Goal: Information Seeking & Learning: Compare options

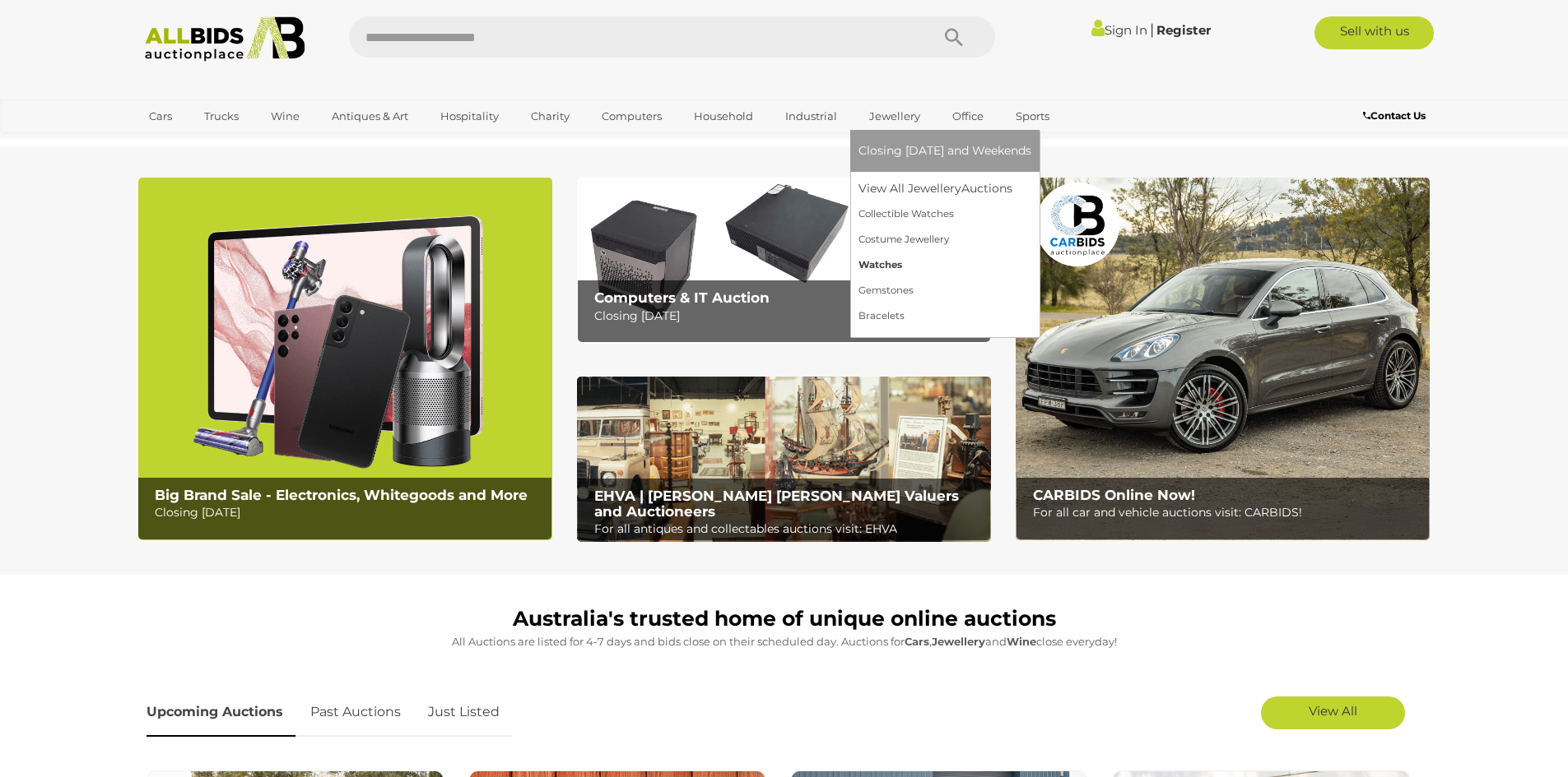
click at [889, 262] on link "Watches" at bounding box center [944, 265] width 173 height 25
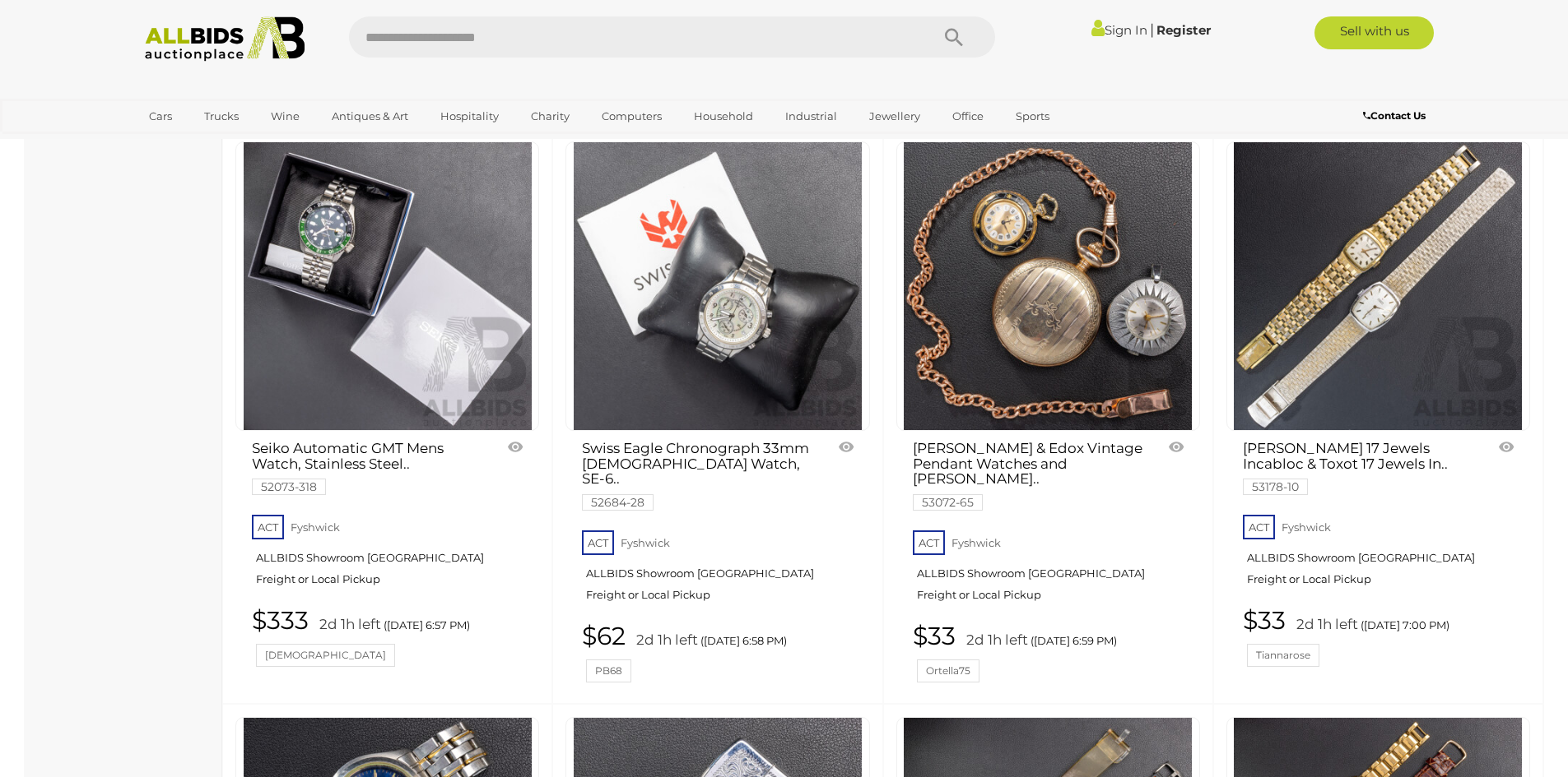
scroll to position [3620, 0]
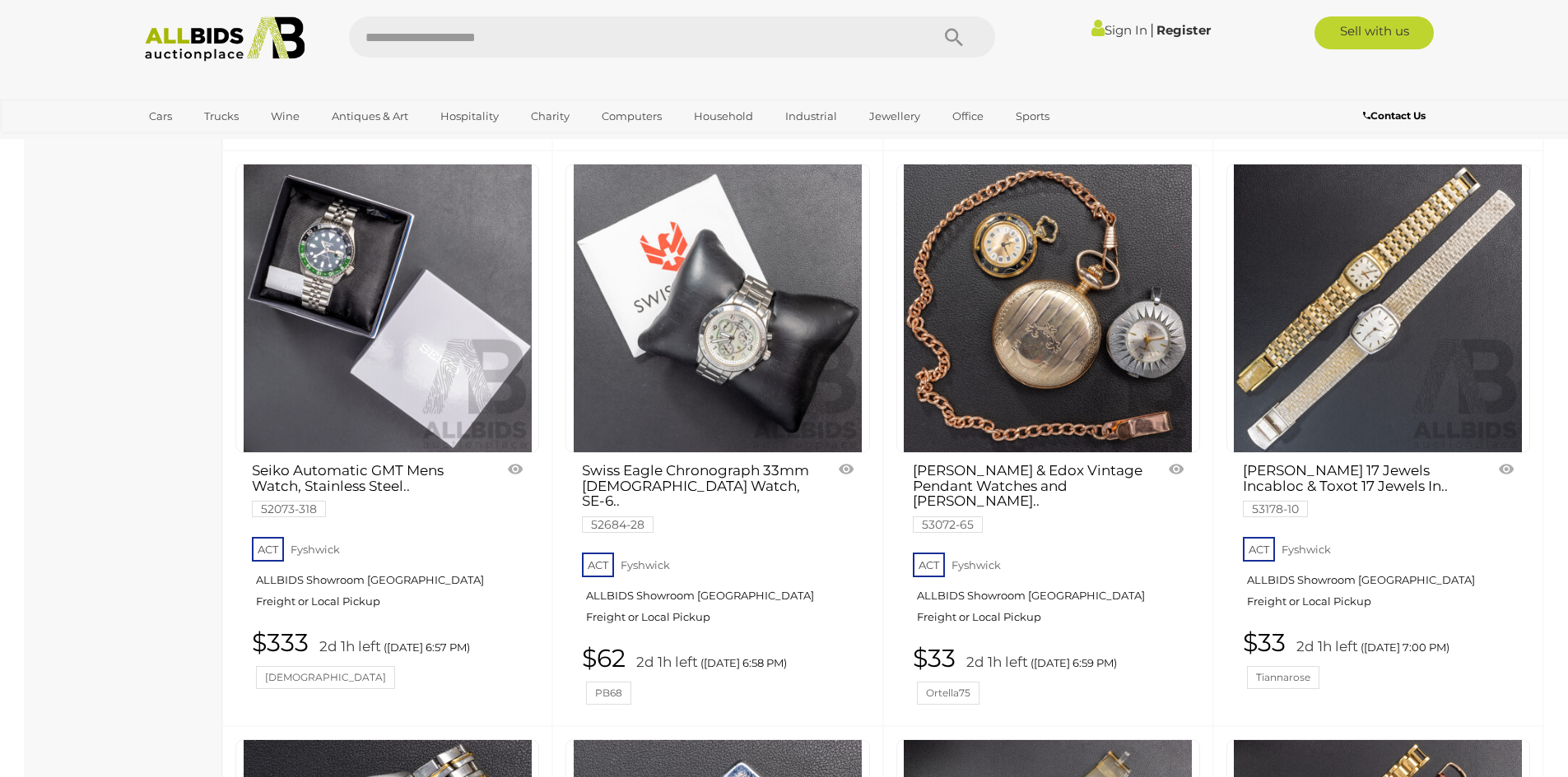
click at [696, 345] on img at bounding box center [717, 308] width 288 height 288
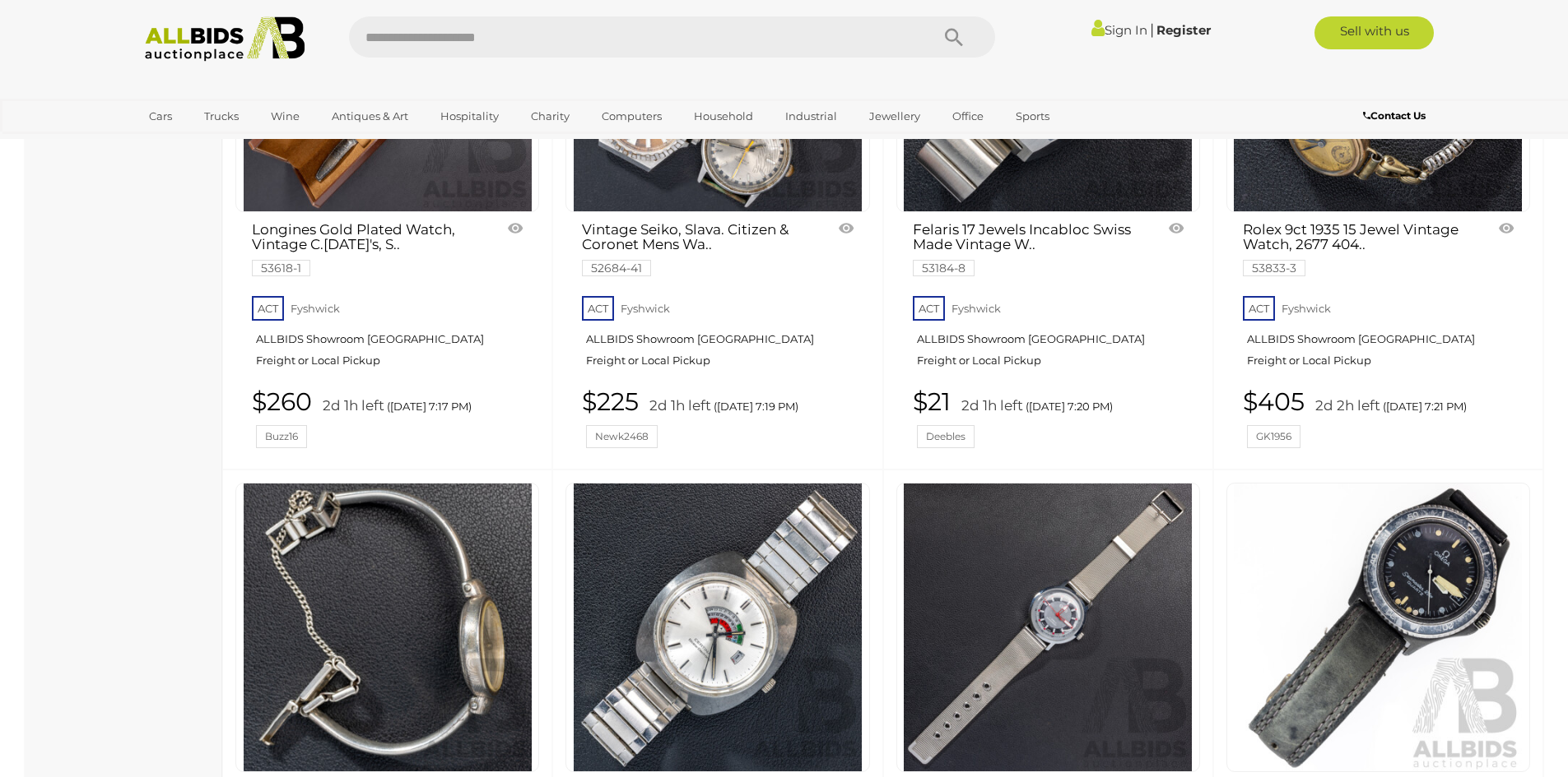
scroll to position [6699, 0]
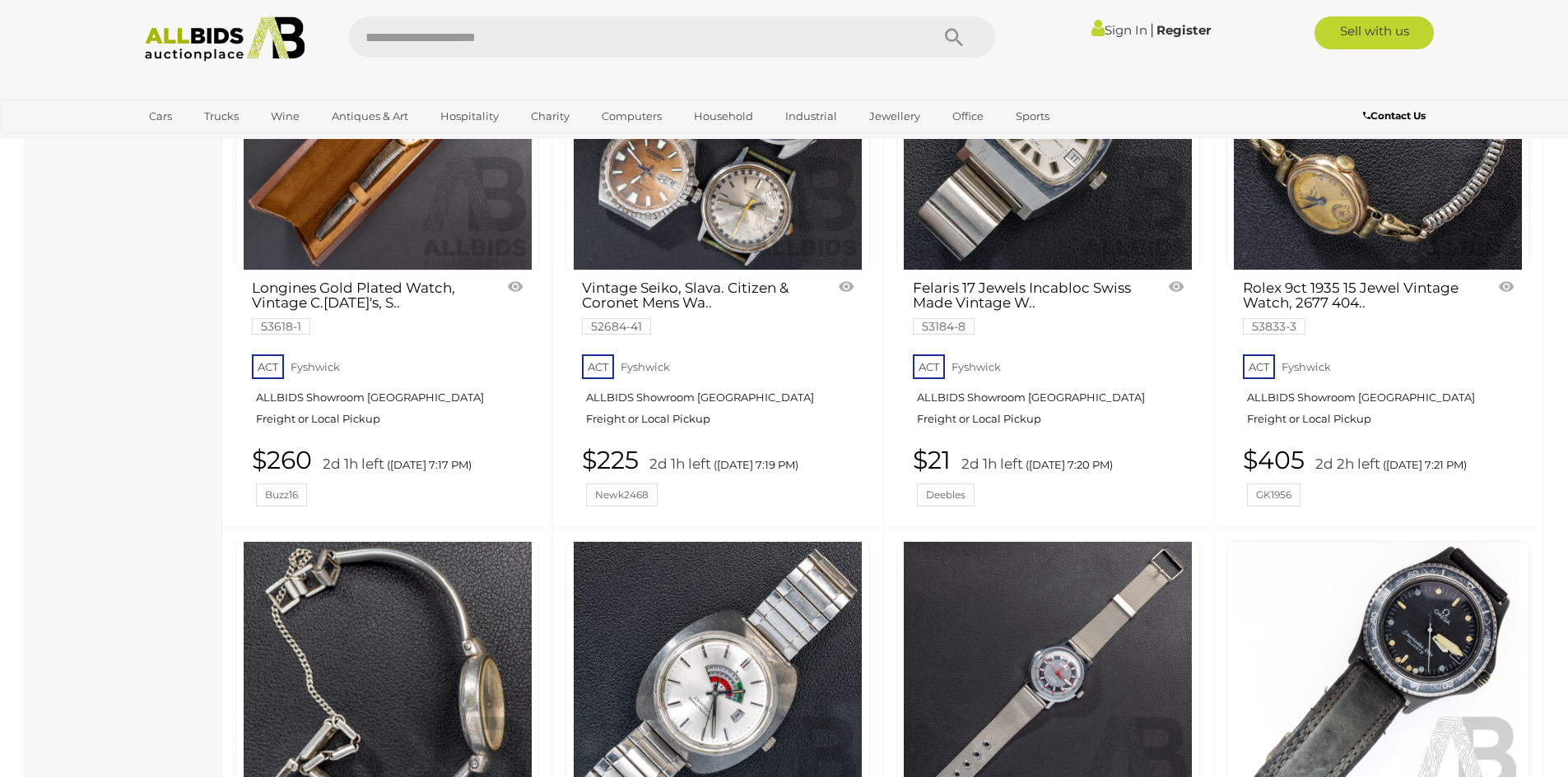
click at [420, 541] on link at bounding box center [387, 686] width 304 height 290
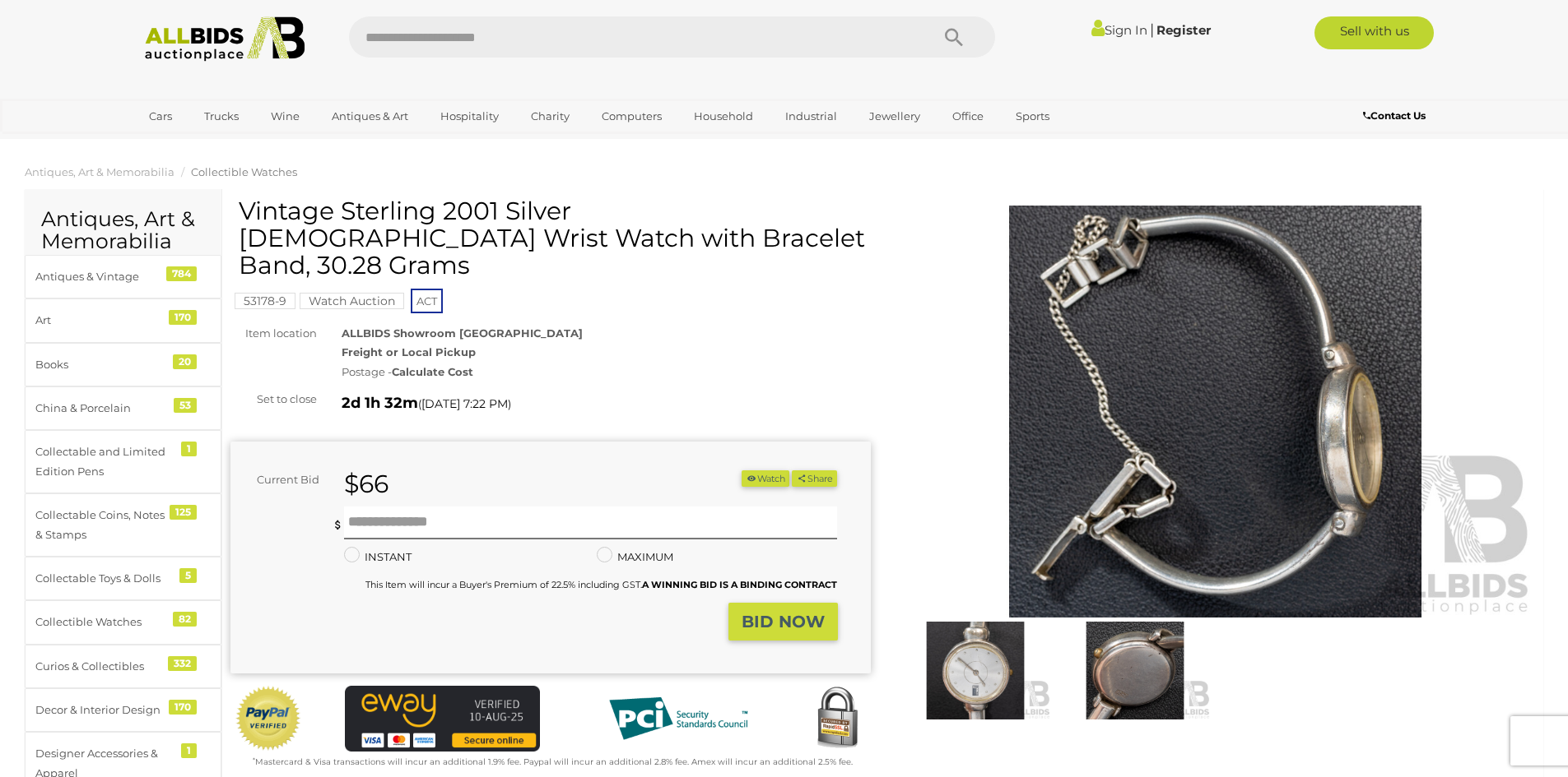
click at [1000, 671] on img at bounding box center [975, 670] width 152 height 97
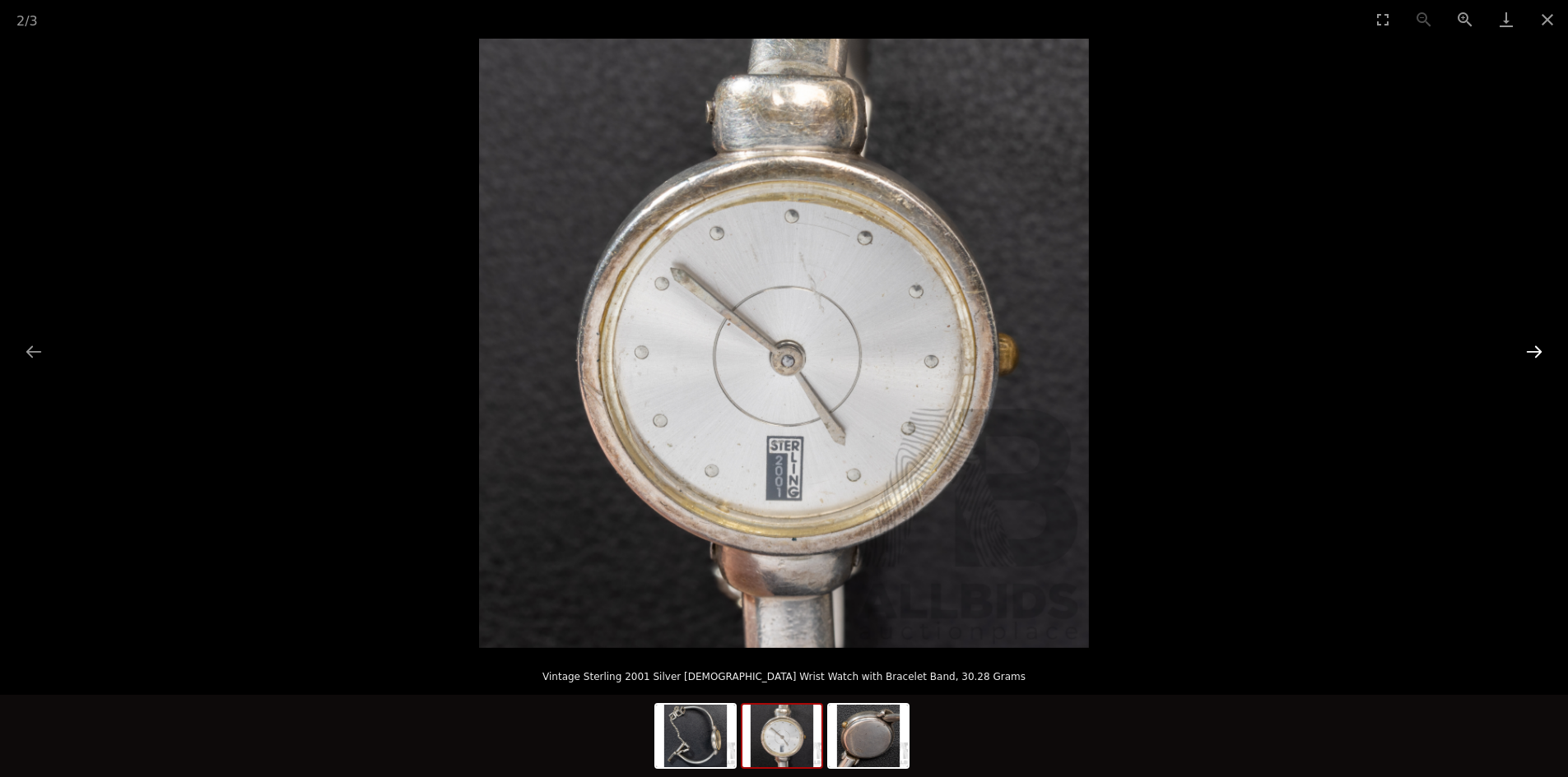
click at [1537, 351] on button "Next slide" at bounding box center [1534, 351] width 35 height 32
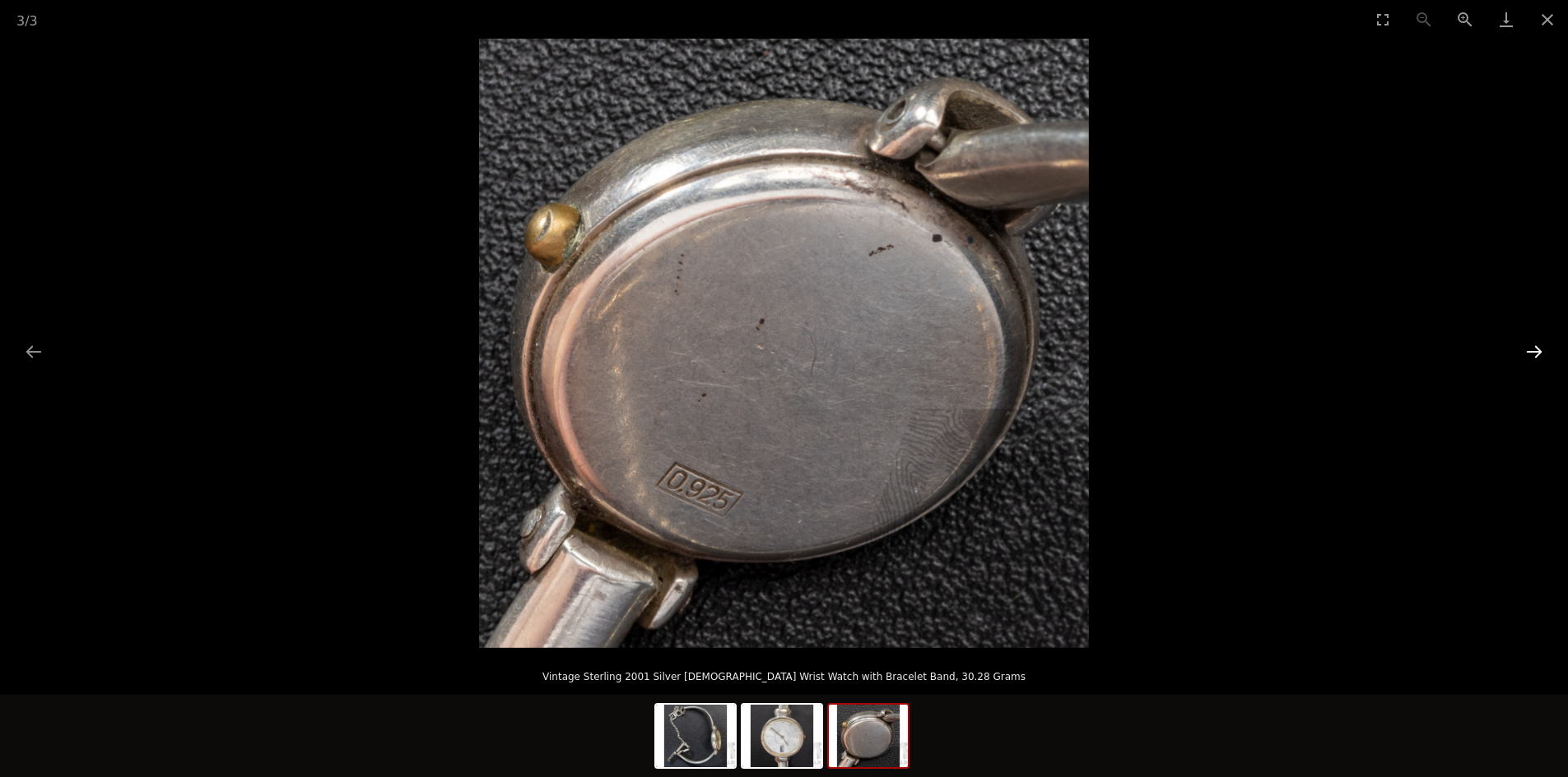
click at [1537, 351] on button "Next slide" at bounding box center [1534, 351] width 35 height 32
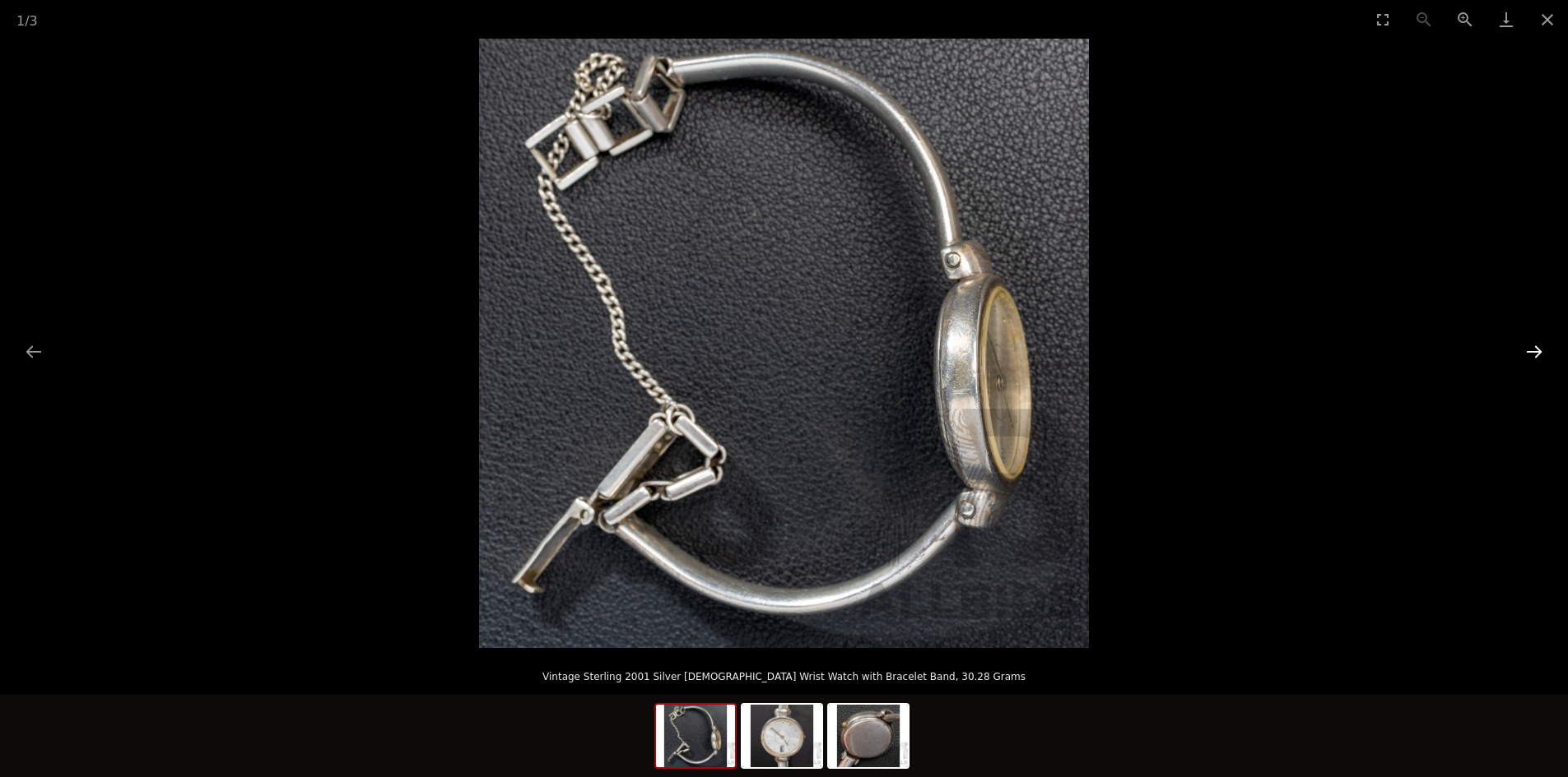
click at [1537, 351] on button "Next slide" at bounding box center [1534, 351] width 35 height 32
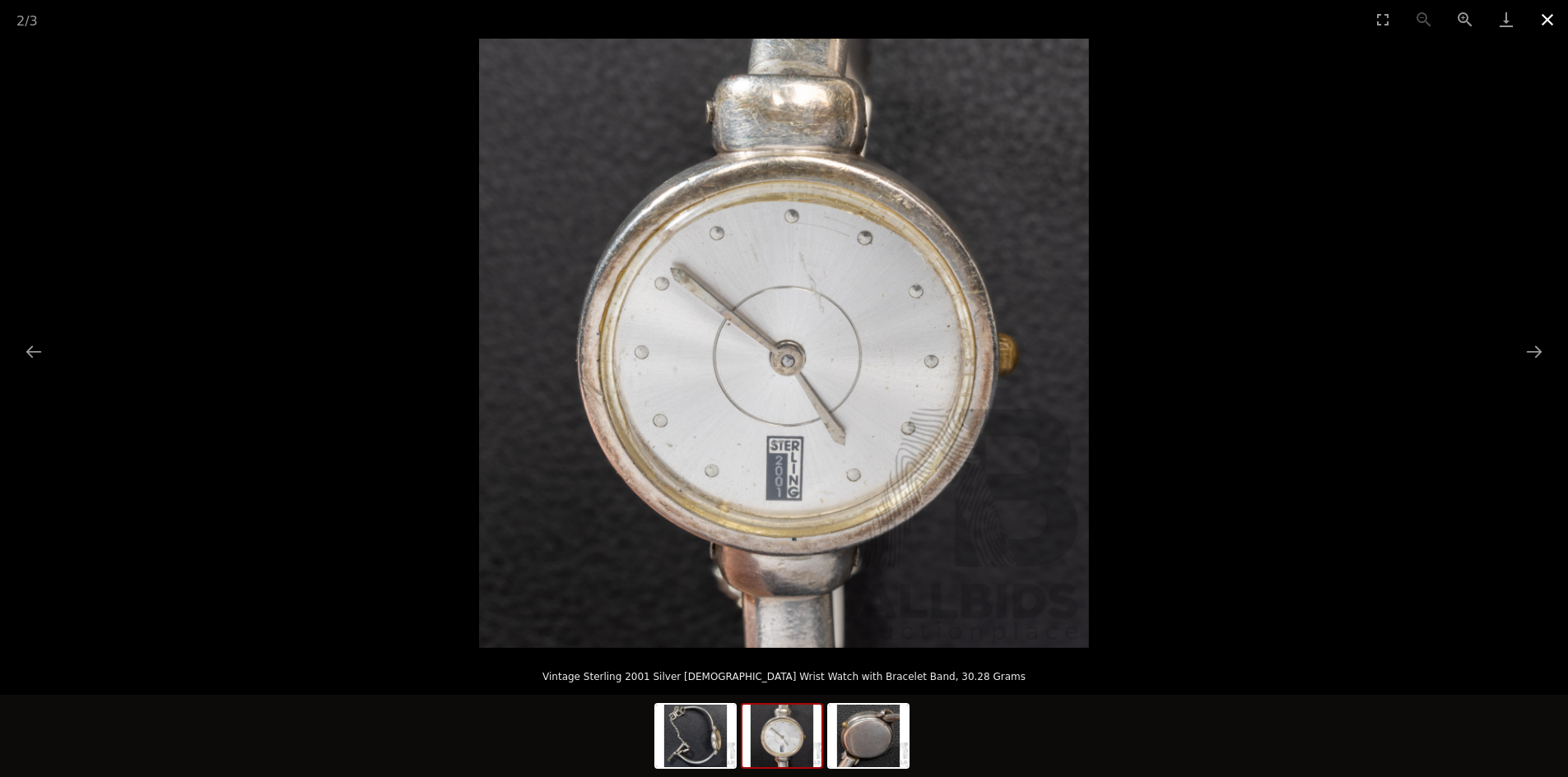
click at [1539, 25] on button "Close gallery" at bounding box center [1547, 19] width 42 height 39
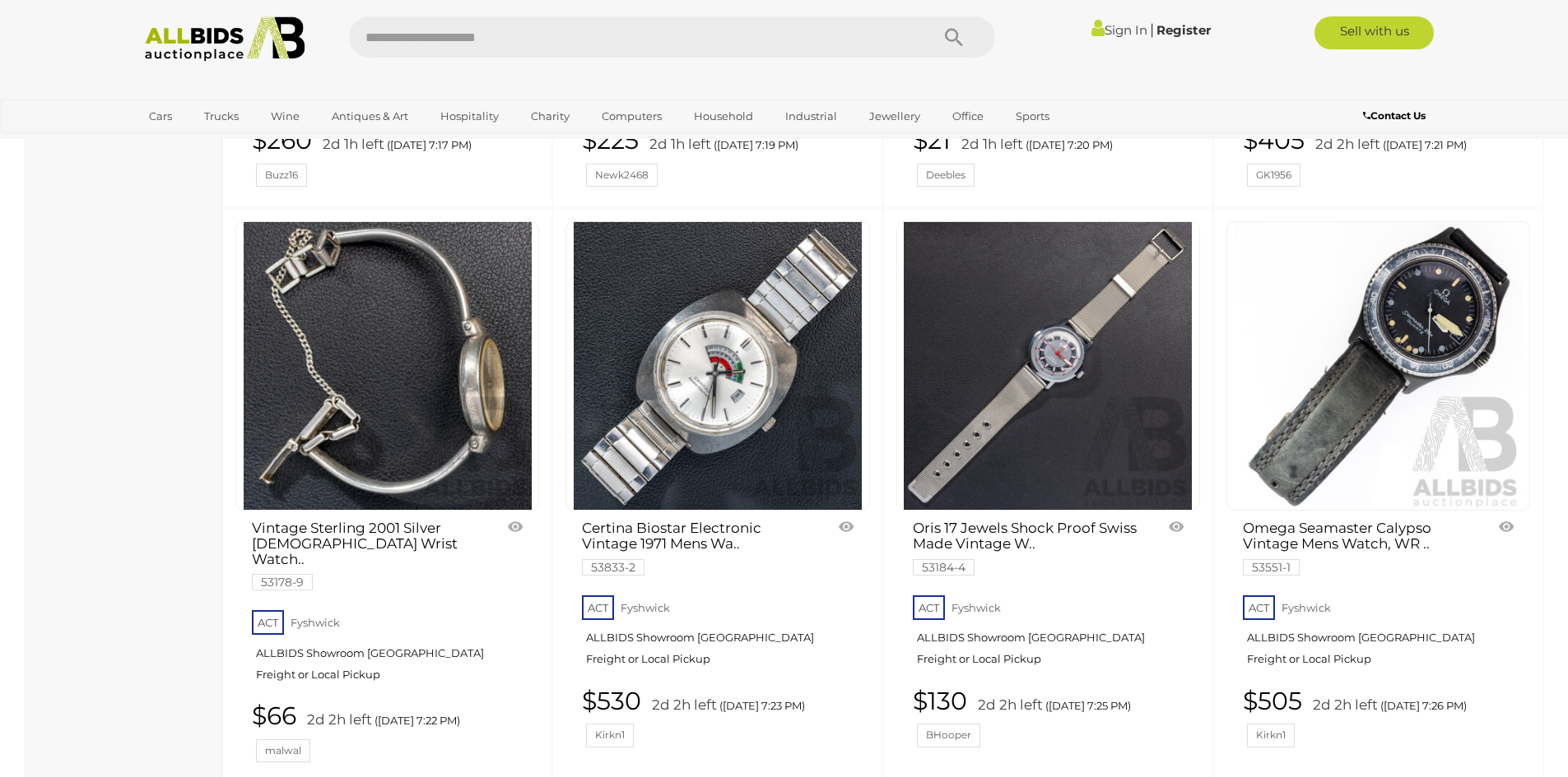
scroll to position [6936, 0]
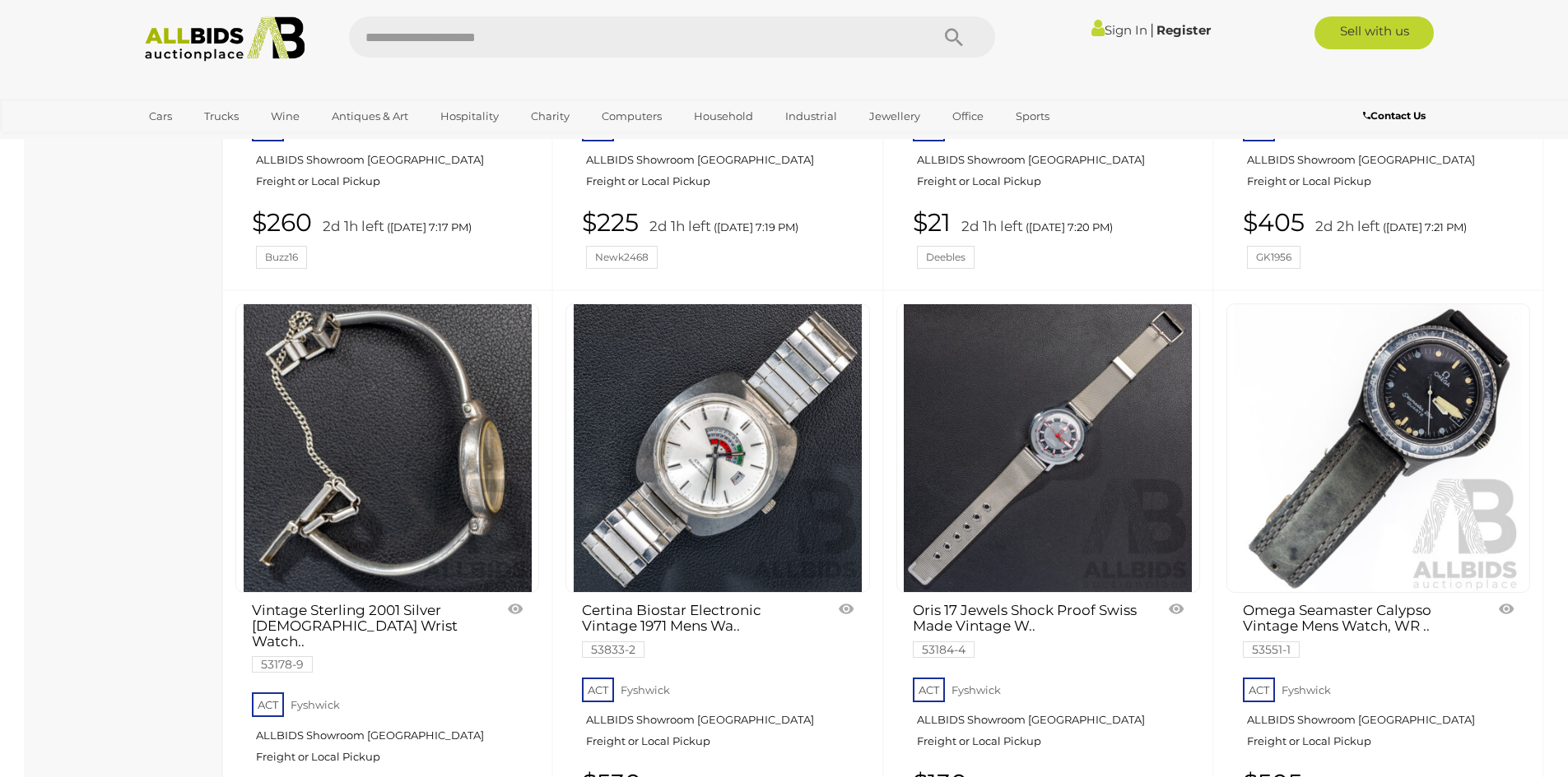
click at [688, 342] on img at bounding box center [717, 448] width 288 height 288
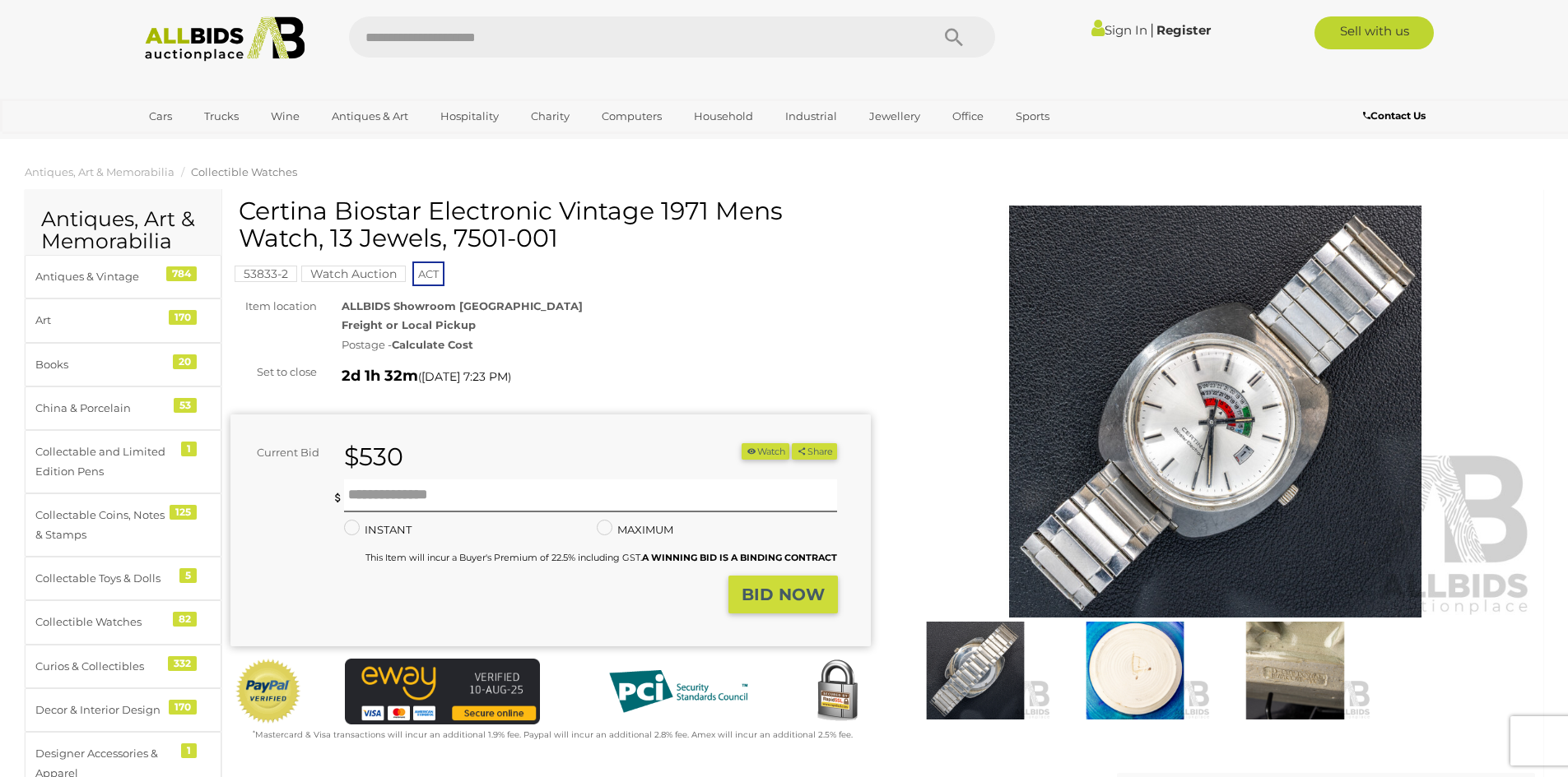
click at [1239, 468] on img at bounding box center [1215, 411] width 640 height 412
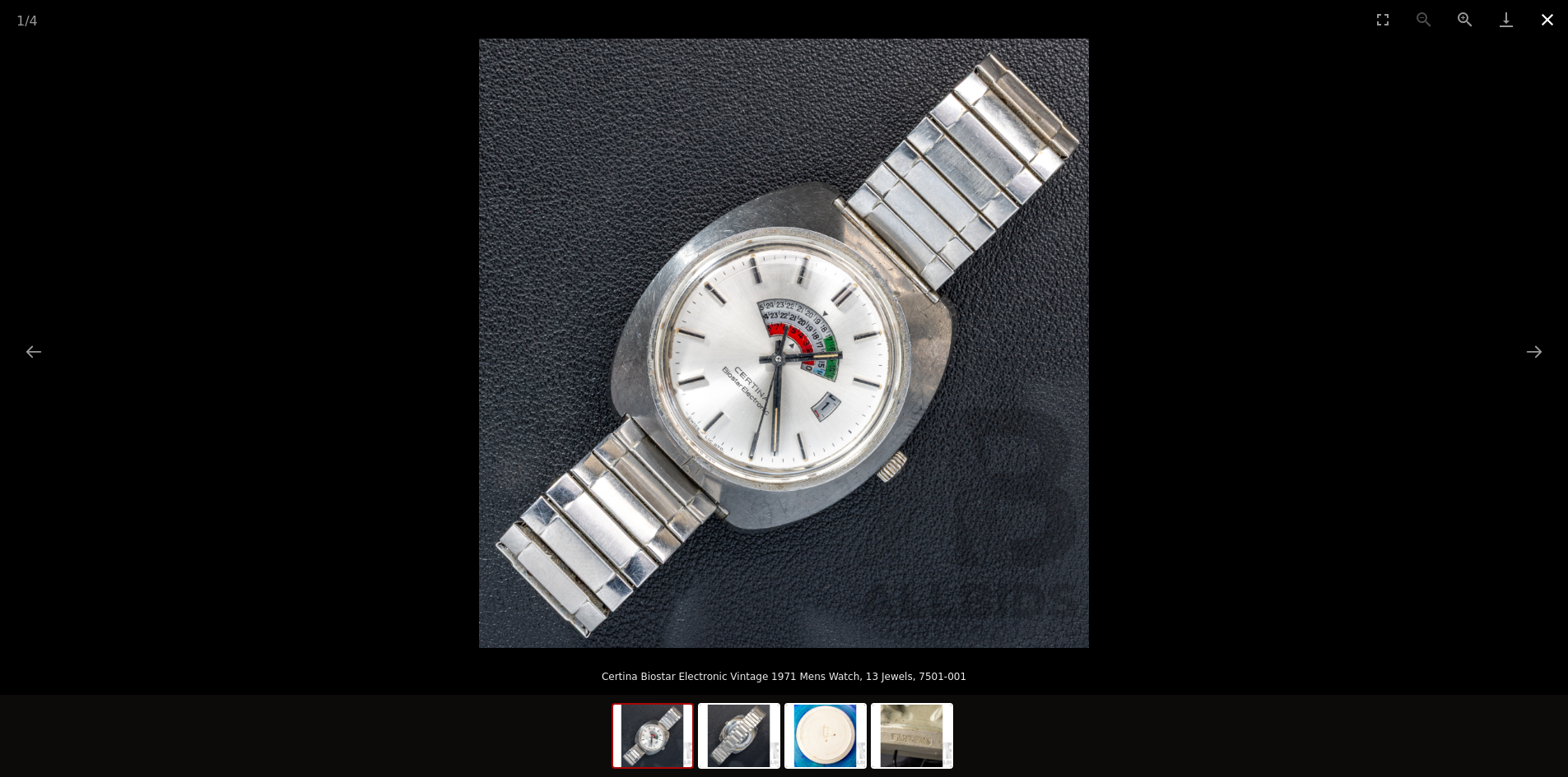
click at [1538, 21] on button "Close gallery" at bounding box center [1547, 19] width 42 height 39
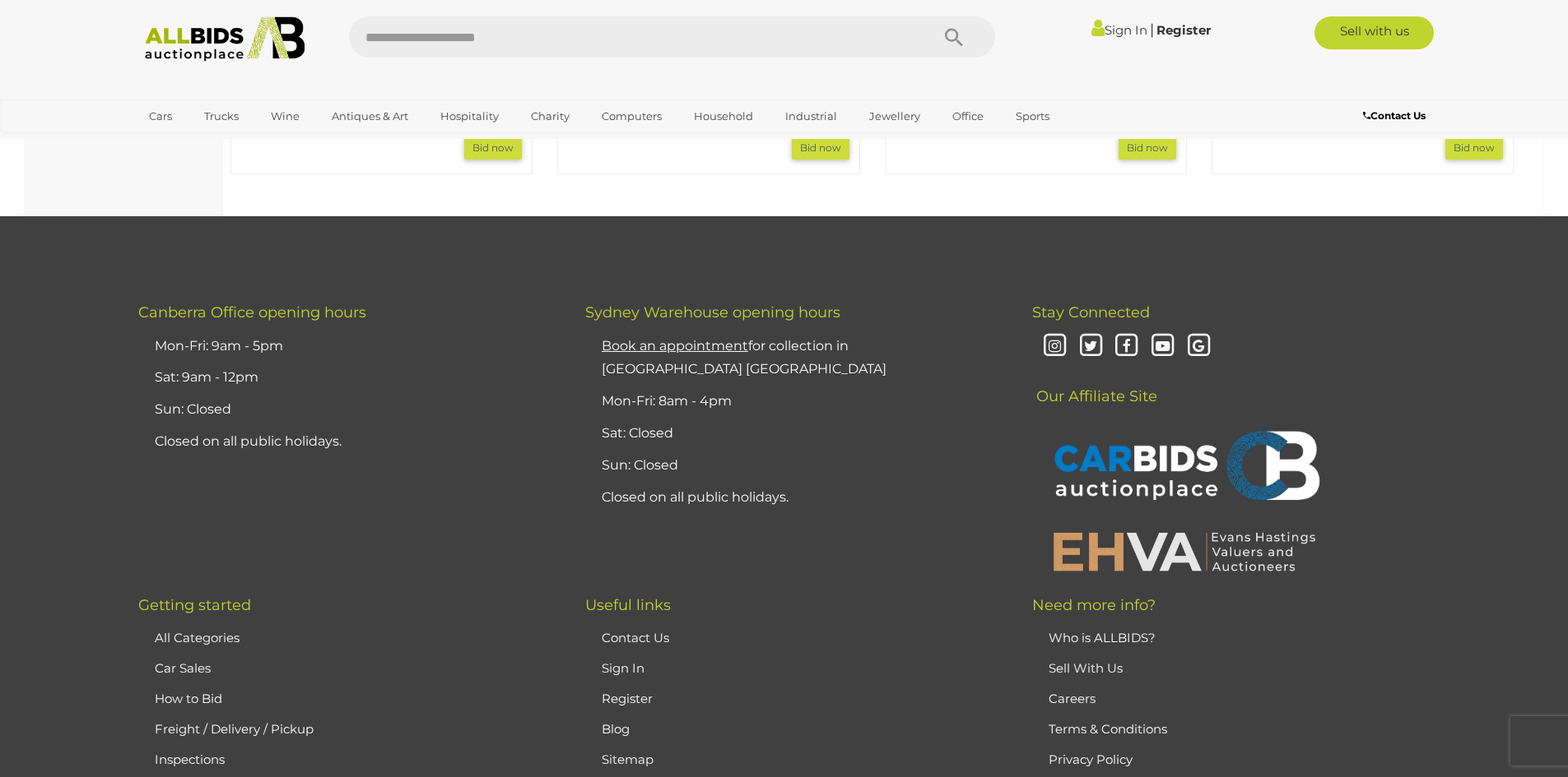
scroll to position [1810, 0]
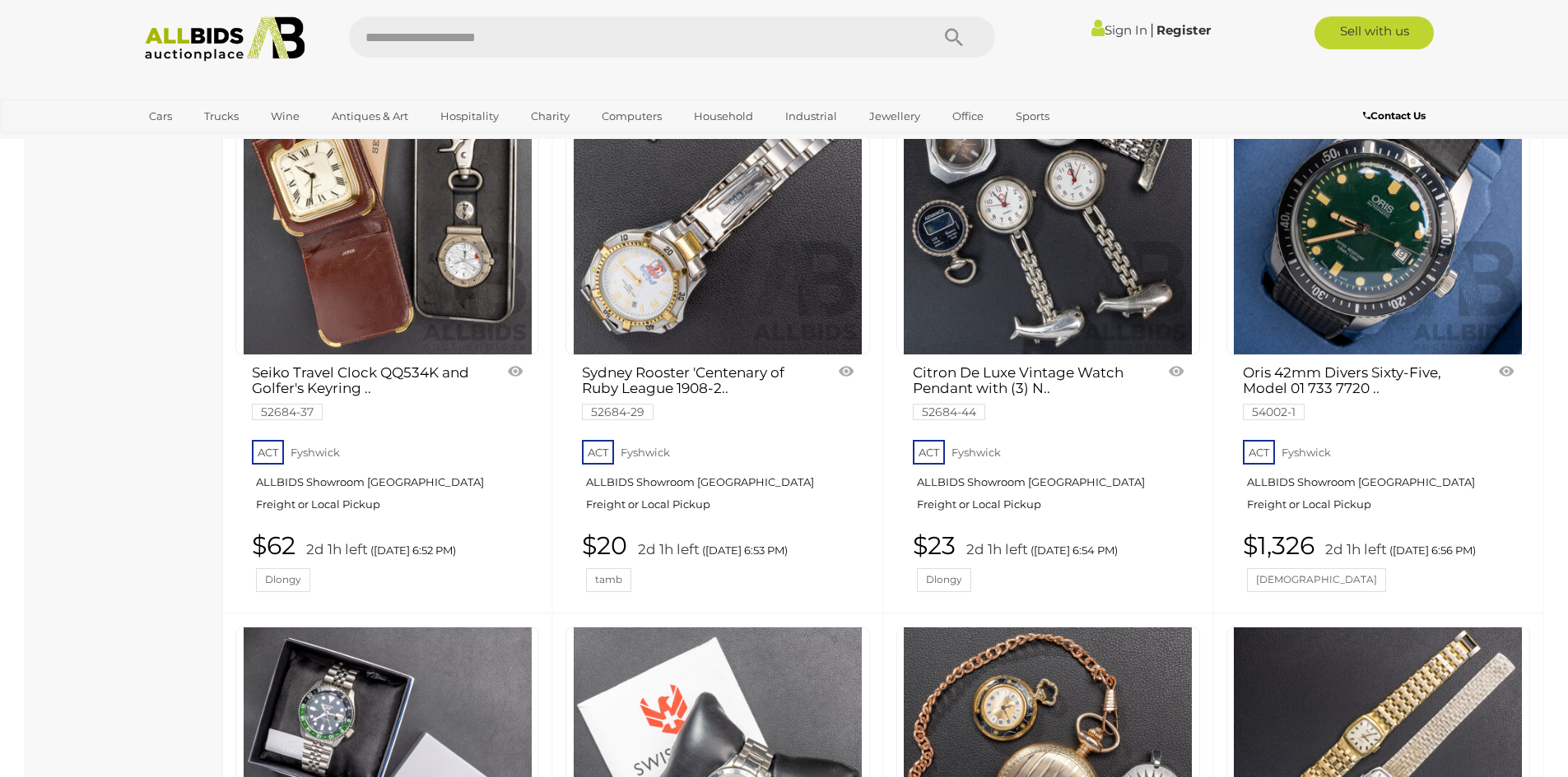
scroll to position [3315, 0]
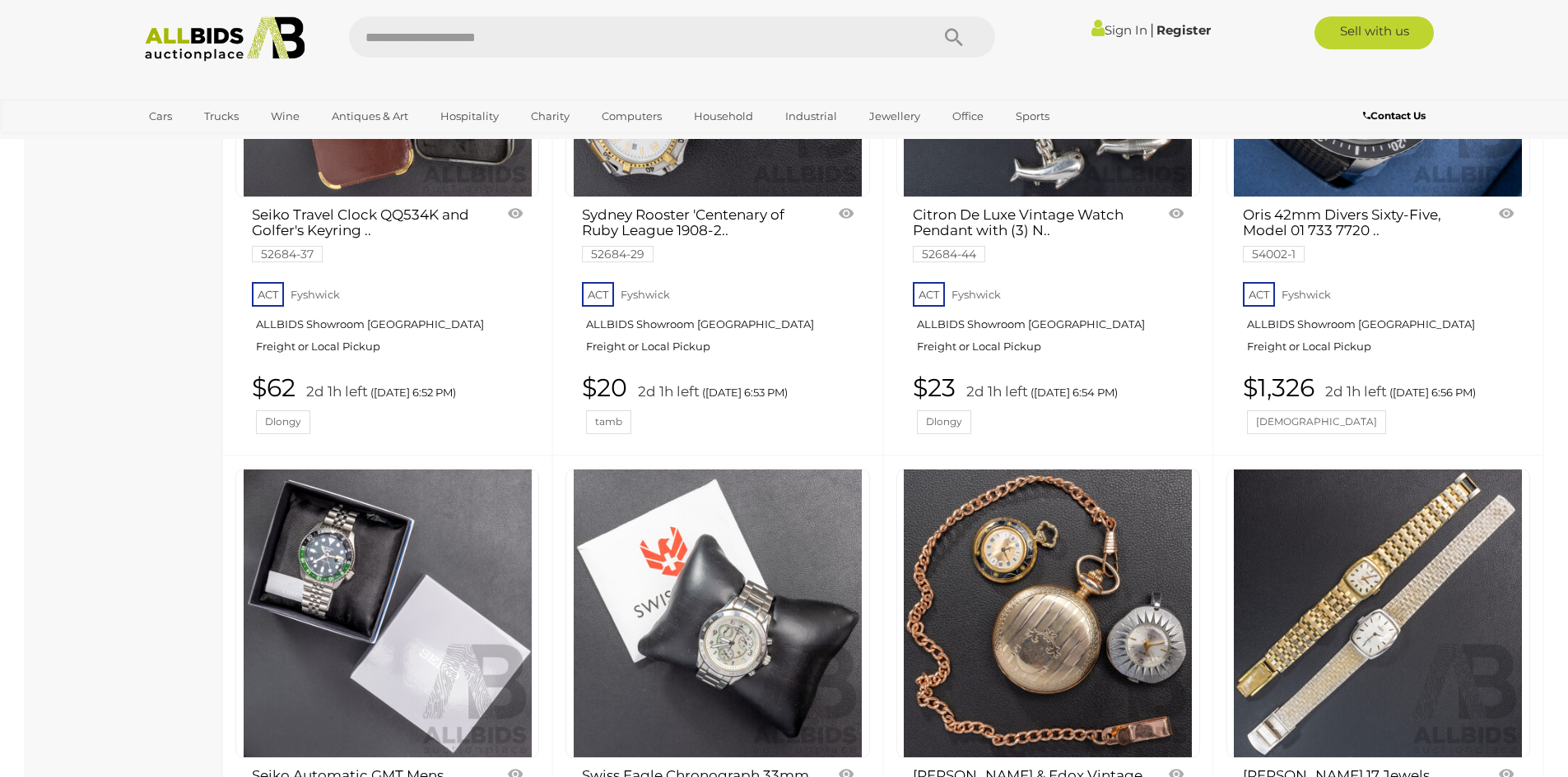
click at [333, 556] on link at bounding box center [387, 614] width 304 height 290
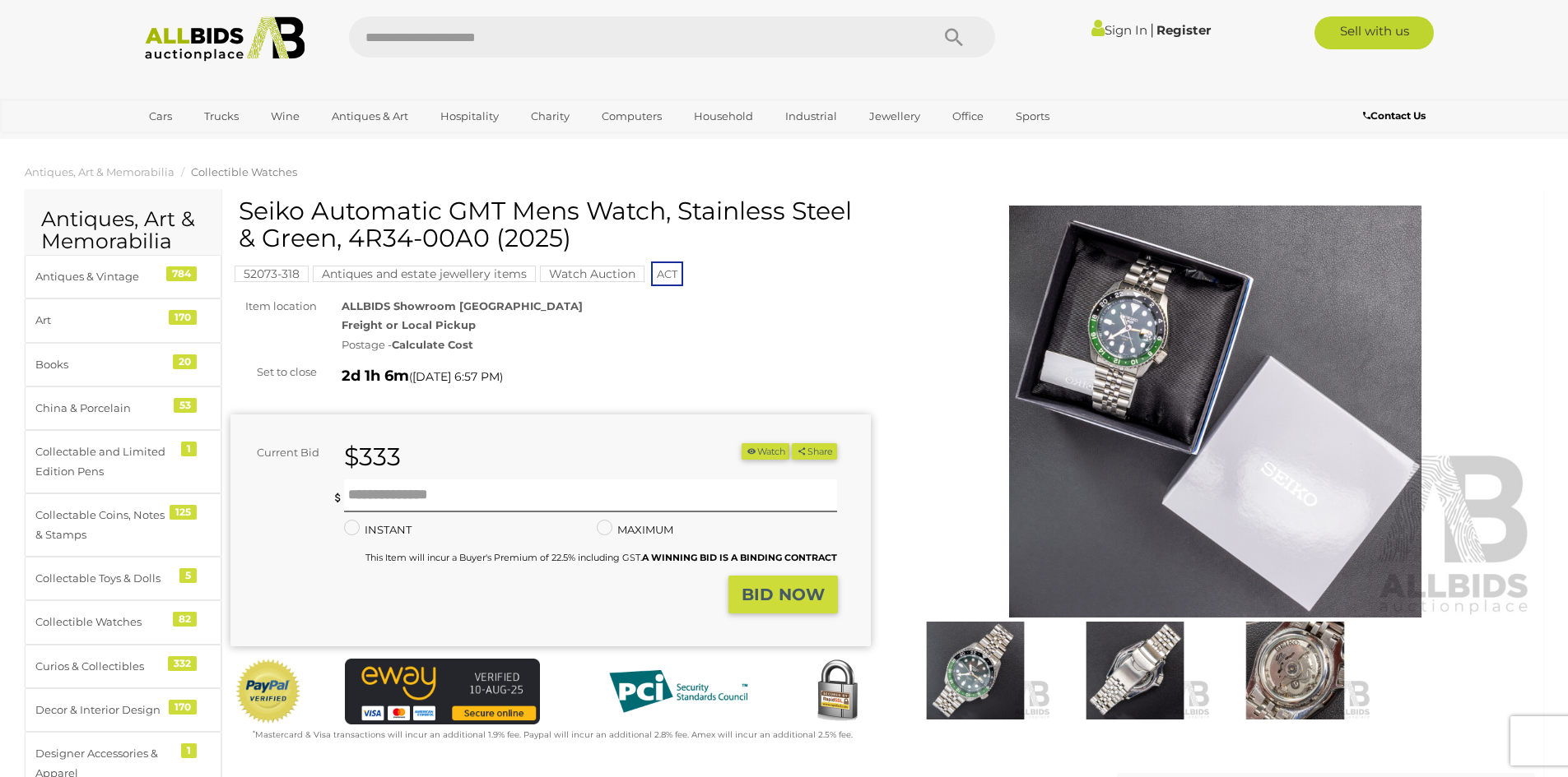
click at [990, 655] on img at bounding box center [975, 670] width 152 height 97
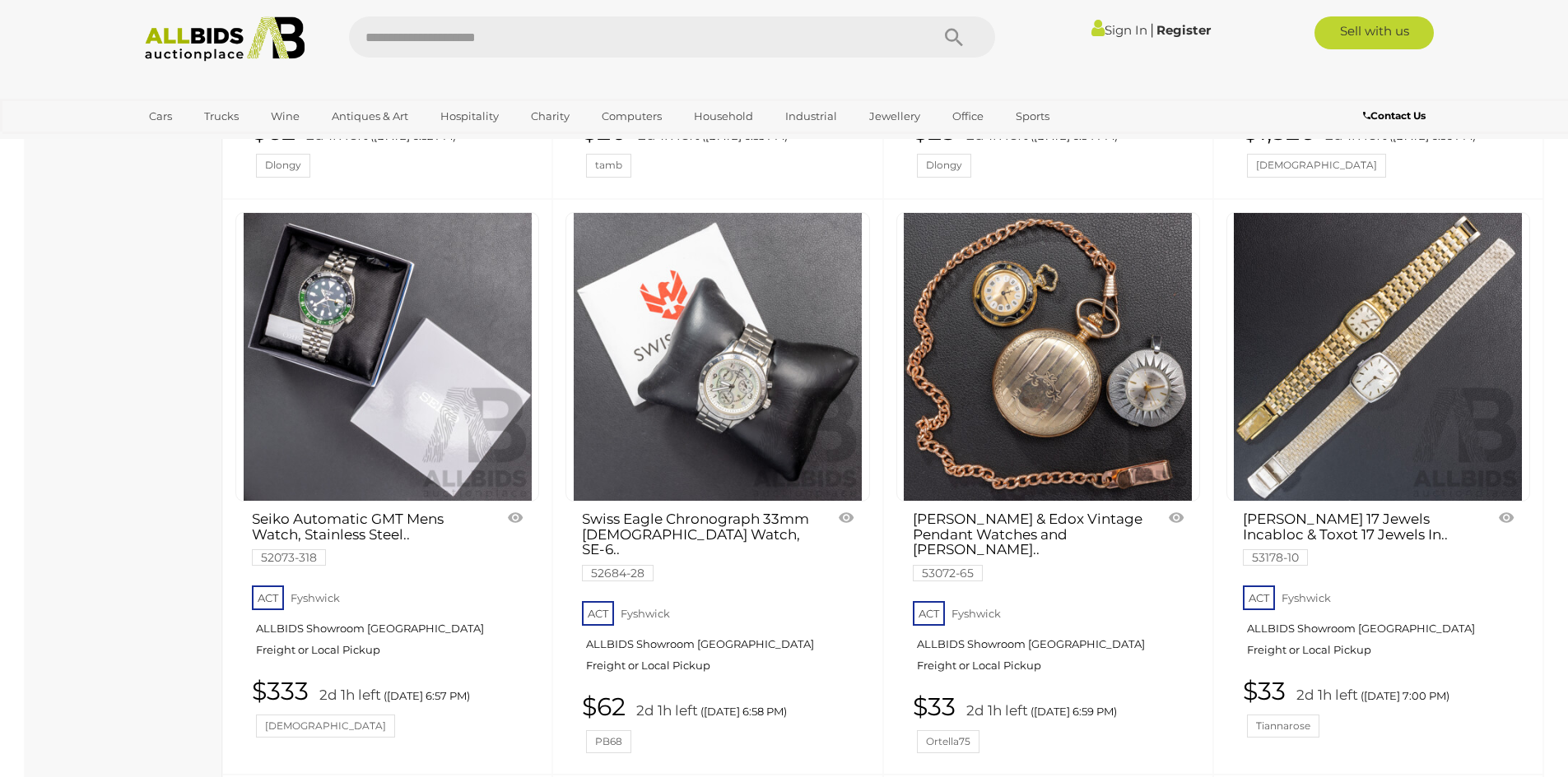
scroll to position [3407, 0]
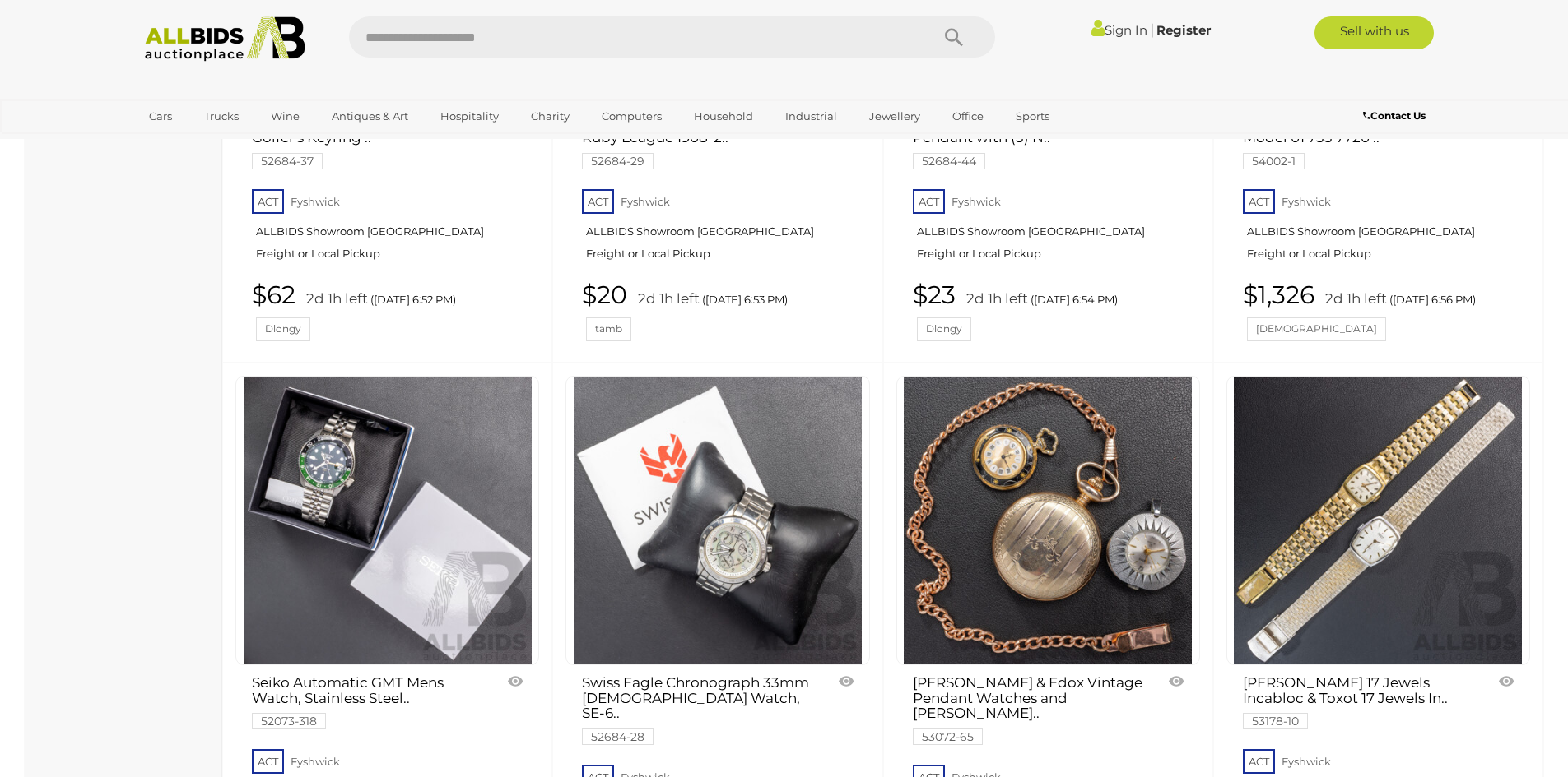
click at [401, 465] on link at bounding box center [387, 521] width 304 height 290
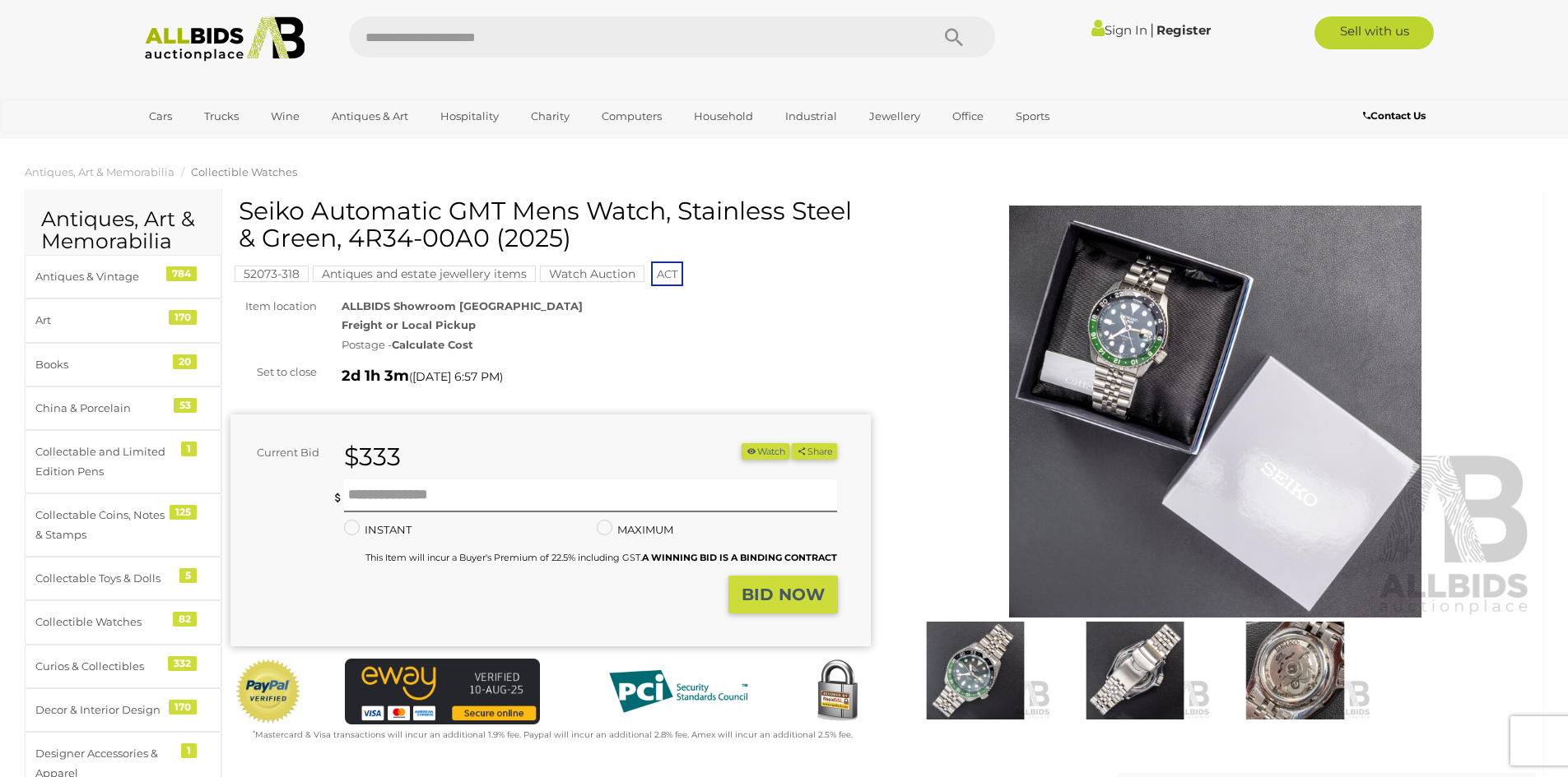
click at [1307, 681] on img at bounding box center [1294, 670] width 152 height 97
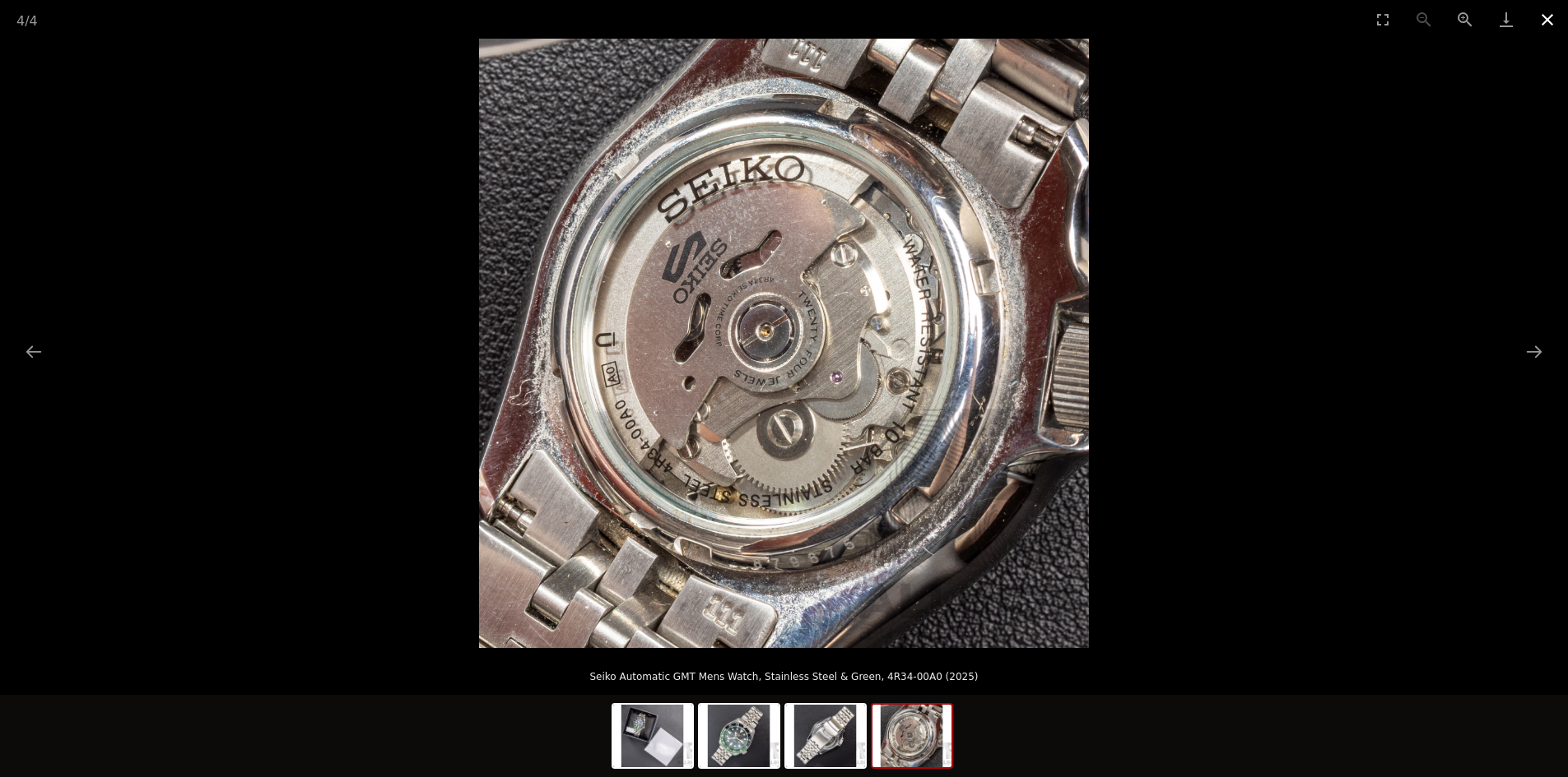
click at [1536, 14] on button "Close gallery" at bounding box center [1547, 19] width 42 height 39
